Goal: Task Accomplishment & Management: Complete application form

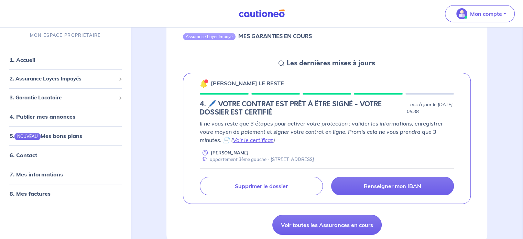
scroll to position [79, 0]
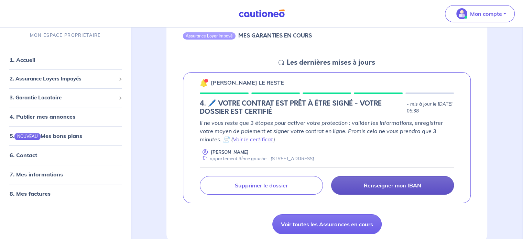
click at [385, 182] on p "Renseigner mon IBAN" at bounding box center [392, 185] width 57 height 7
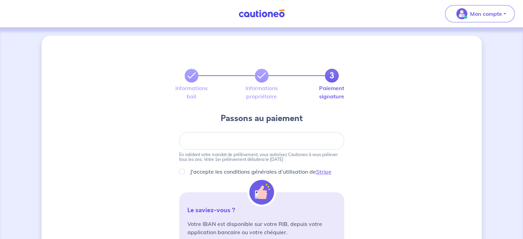
click at [230, 144] on div at bounding box center [261, 141] width 165 height 18
click at [162, 135] on div "3 Informations bail Informations propriétaire Paiement signature Passons au pai…" at bounding box center [262, 233] width 440 height 394
click at [185, 172] on div "J'accepte les conditions générales d’utilisation de Stripe" at bounding box center [261, 171] width 165 height 8
click at [182, 171] on input "J'accepte les conditions générales d’utilisation de Stripe" at bounding box center [181, 171] width 5 height 5
checkbox input "true"
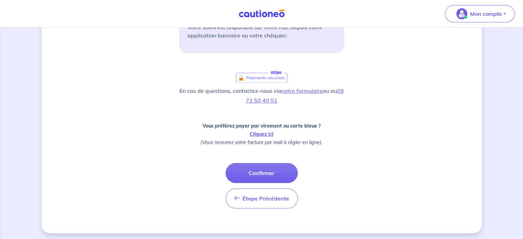
scroll to position [198, 0]
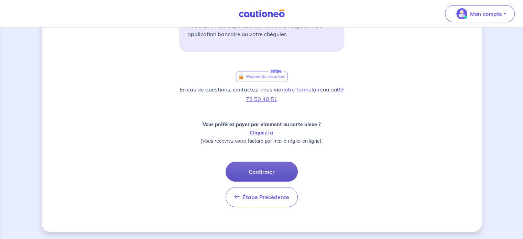
click at [257, 177] on button "Confirmer" at bounding box center [261, 172] width 72 height 20
